Goal: Information Seeking & Learning: Learn about a topic

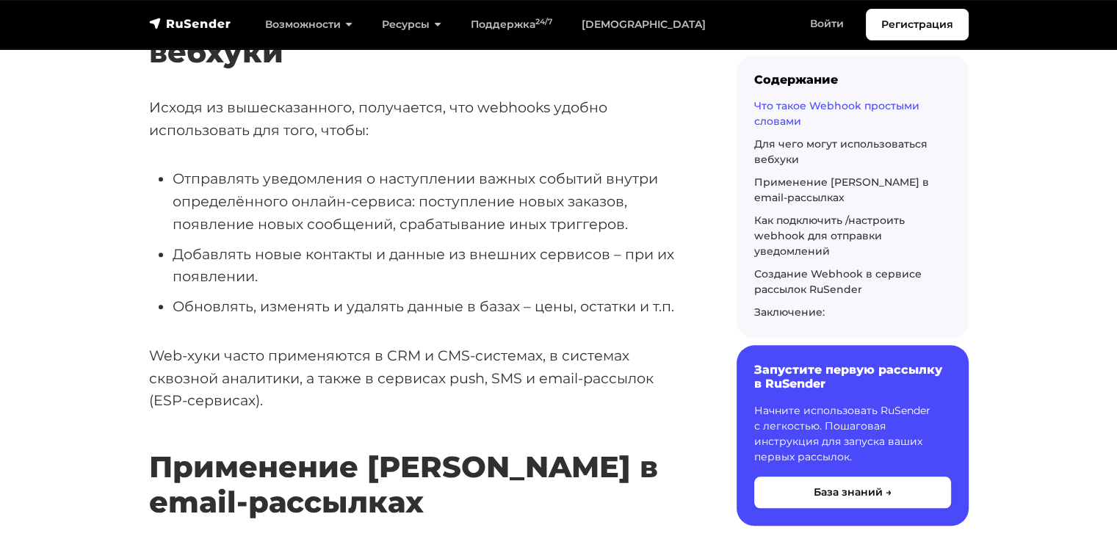
scroll to position [1469, 0]
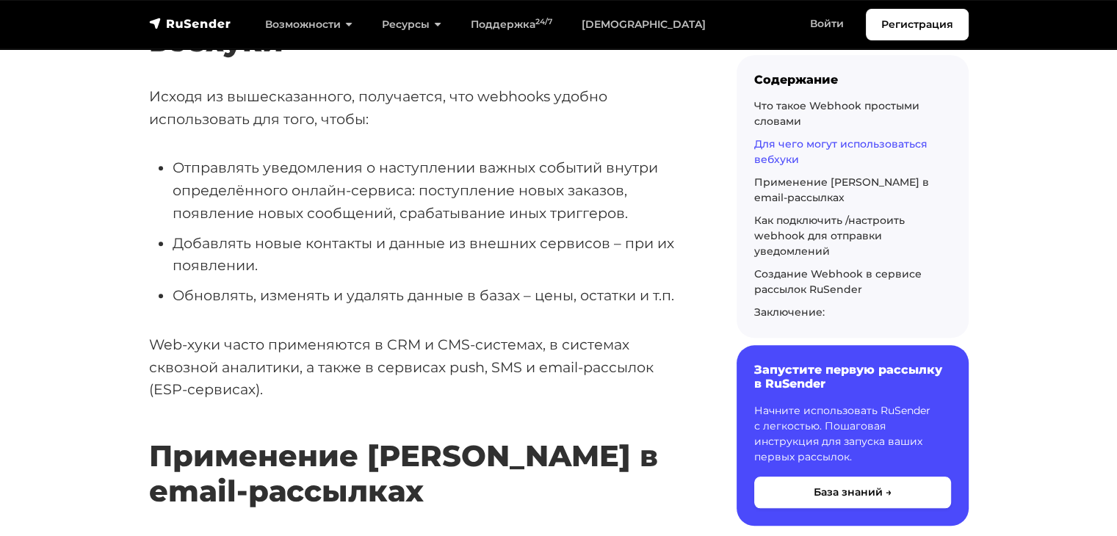
click at [402, 344] on p "Web-хуки часто применяются в CRM и CMS-системах, в системах сквозной аналитики,…" at bounding box center [419, 367] width 540 height 68
click at [399, 346] on p "Web-хуки часто применяются в CRM и CMS-системах, в системах сквозной аналитики,…" at bounding box center [419, 367] width 540 height 68
click at [443, 357] on p "Web-хуки часто применяются в CRM и CMS-системах, в системах сквозной аналитики,…" at bounding box center [419, 367] width 540 height 68
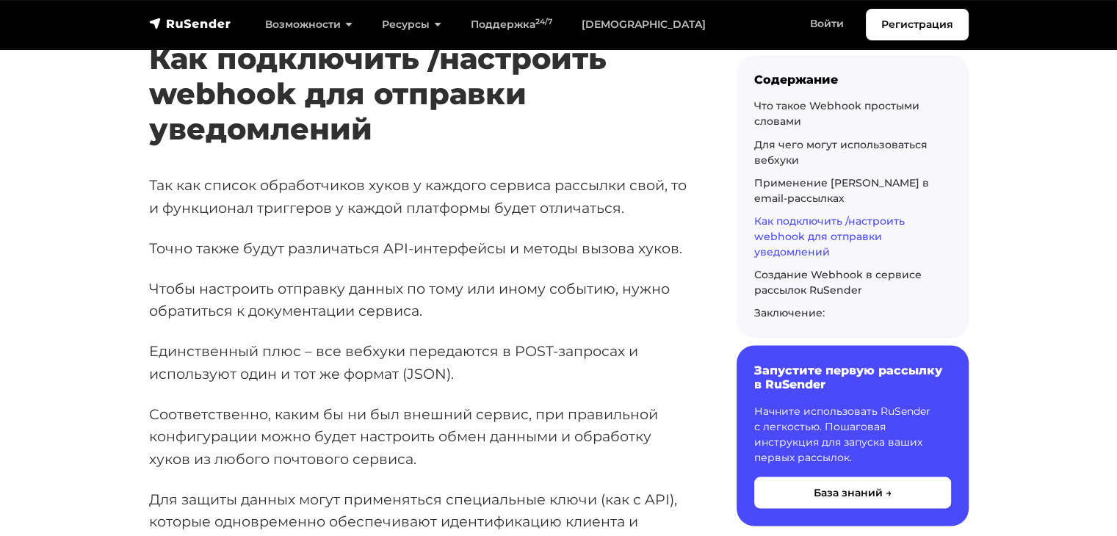
scroll to position [2643, 0]
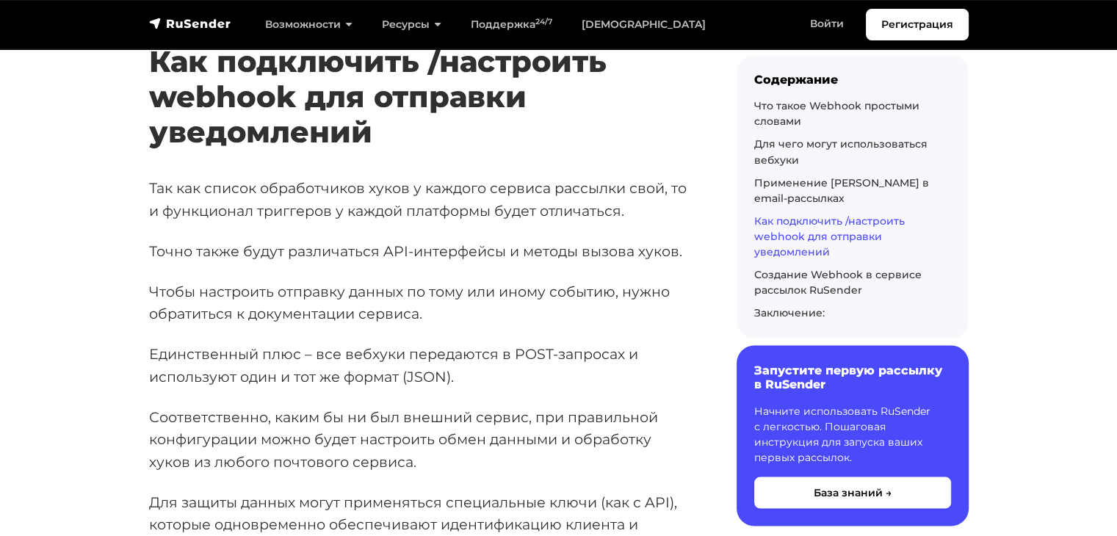
click at [332, 252] on p "Точно также будут различаться API-интерфейсы и методы вызова хуков." at bounding box center [419, 250] width 540 height 23
click at [455, 247] on p "Точно также будут различаться API-интерфейсы и методы вызова хуков." at bounding box center [419, 250] width 540 height 23
click at [477, 294] on p "Чтобы настроить отправку данных по тому или иному событию, нужно обратиться к д…" at bounding box center [419, 302] width 540 height 45
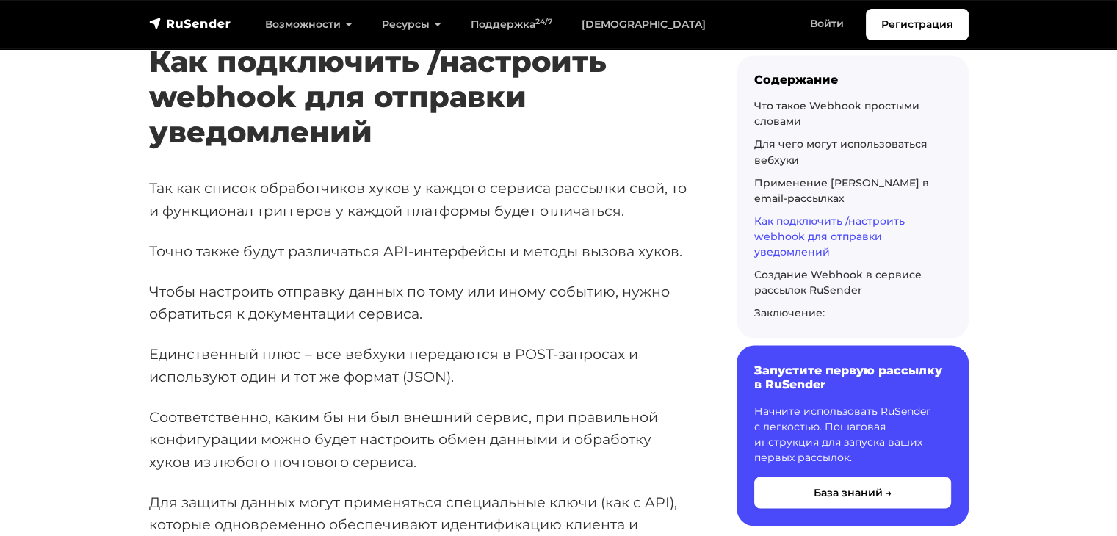
click at [533, 368] on p "Единственный плюс – все вебхуки передаются в POST-запросах и используют один и …" at bounding box center [419, 364] width 540 height 45
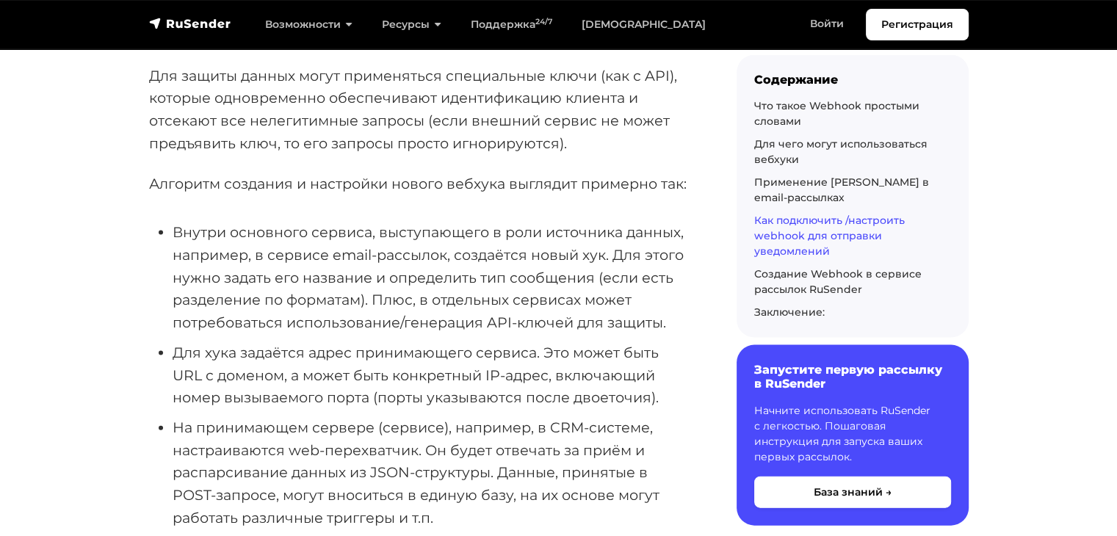
scroll to position [3084, 0]
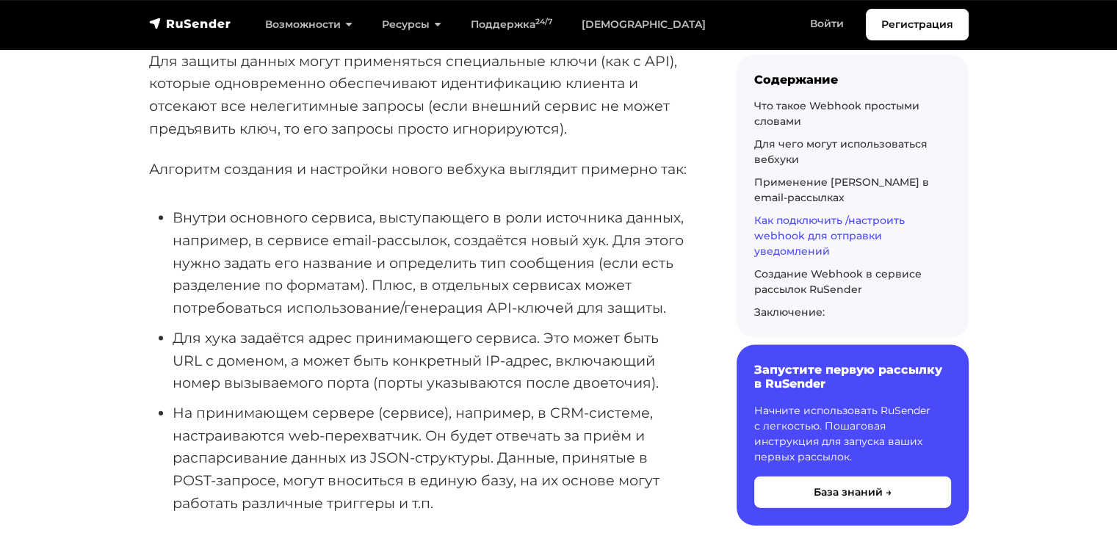
click at [229, 415] on li "На принимающем сервере (сервисе), например, в CRM-системе, настраиваются web-пе…" at bounding box center [431, 458] width 517 height 113
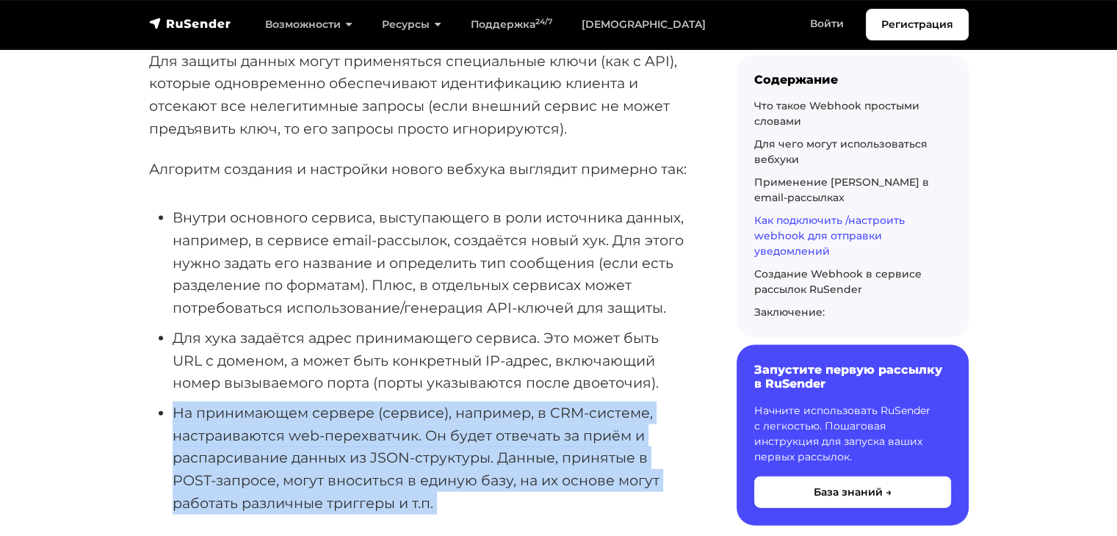
click at [229, 415] on li "На принимающем сервере (сервисе), например, в CRM-системе, настраиваются web-пе…" at bounding box center [431, 458] width 517 height 113
click at [402, 454] on li "На принимающем сервере (сервисе), например, в CRM-системе, настраиваются web-пе…" at bounding box center [431, 458] width 517 height 113
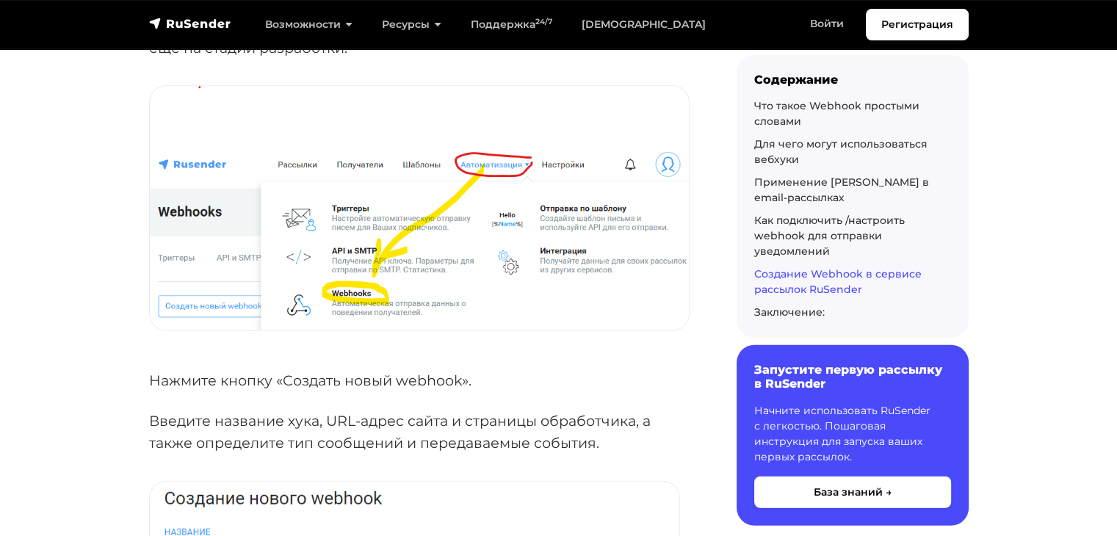
scroll to position [3818, 0]
